Goal: Navigation & Orientation: Understand site structure

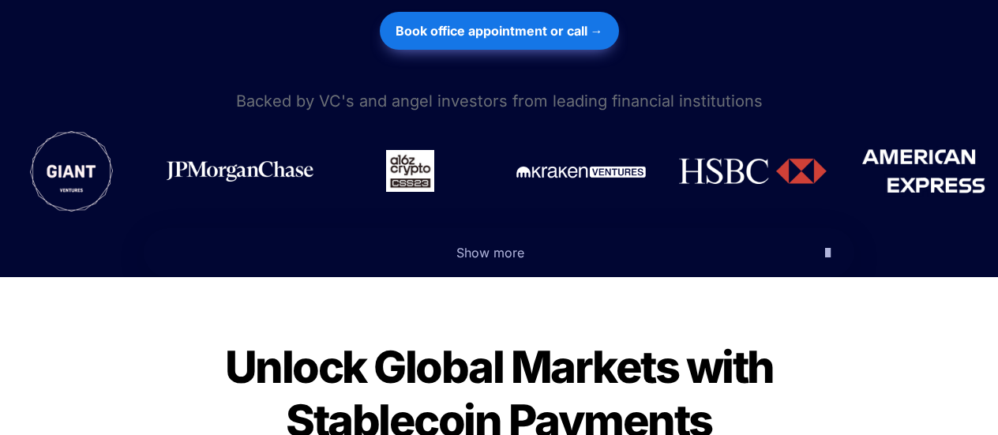
click at [825, 243] on icon "button" at bounding box center [828, 252] width 6 height 19
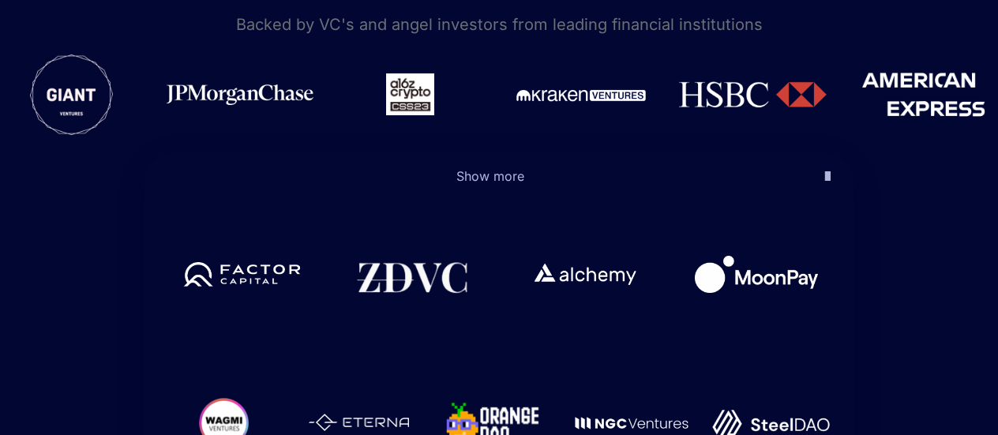
scroll to position [947, 0]
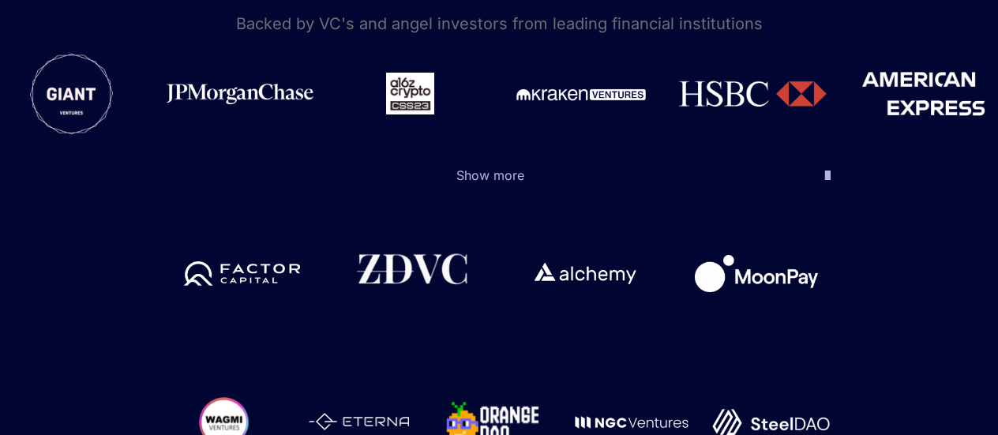
click at [411, 245] on img at bounding box center [413, 266] width 117 height 43
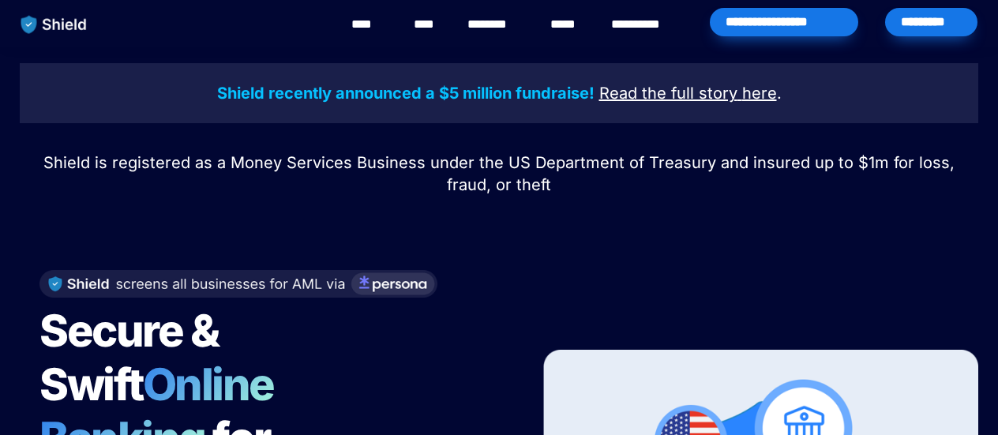
scroll to position [947, 0]
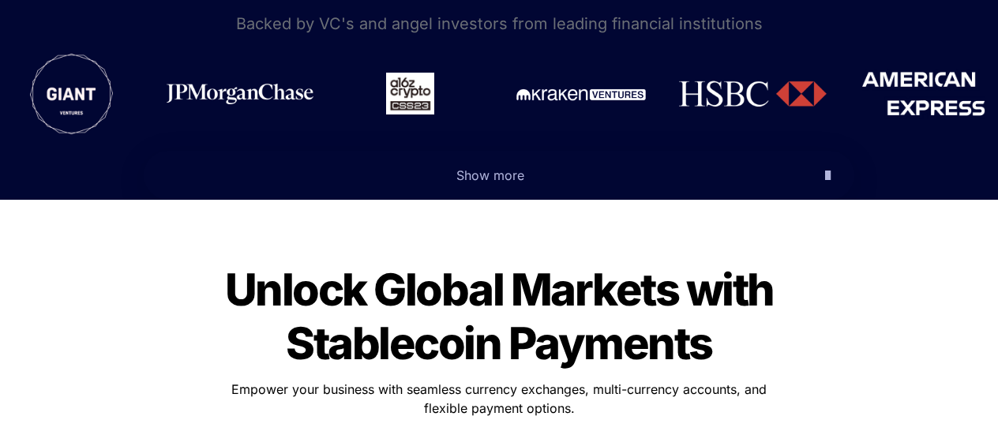
click at [493, 167] on span "Show more" at bounding box center [490, 175] width 68 height 16
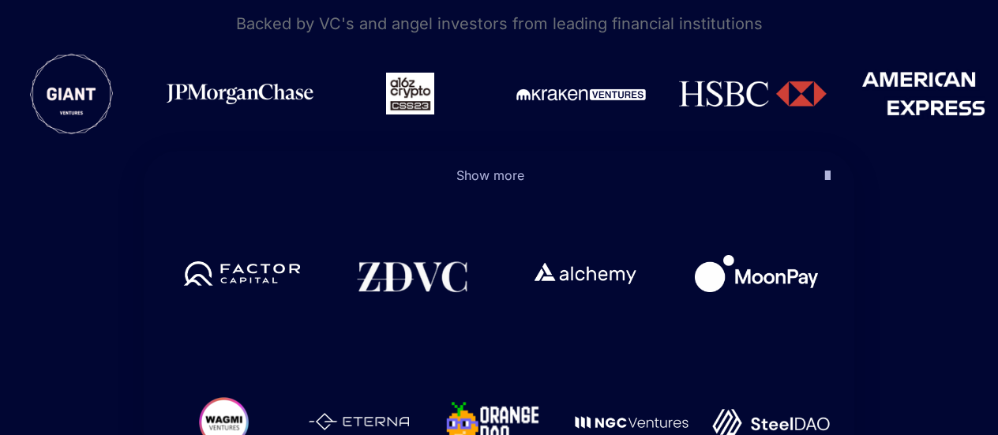
scroll to position [922, 0]
